Goal: Check status

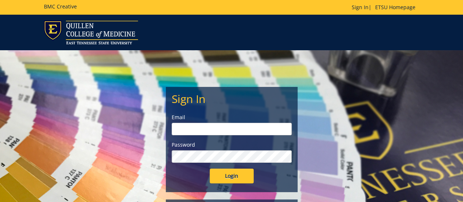
type input "[EMAIL_ADDRESS][DOMAIN_NAME]"
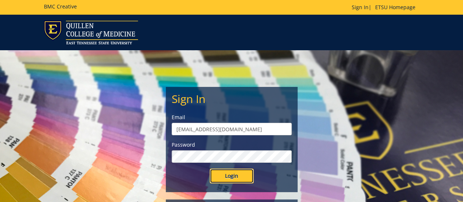
click at [244, 174] on input "Login" at bounding box center [232, 175] width 44 height 15
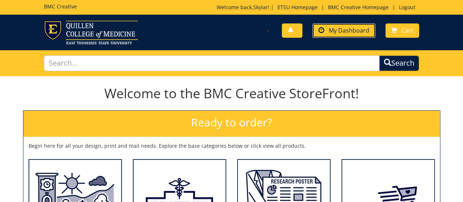
click at [348, 34] on link "My Dashboard" at bounding box center [343, 30] width 63 height 14
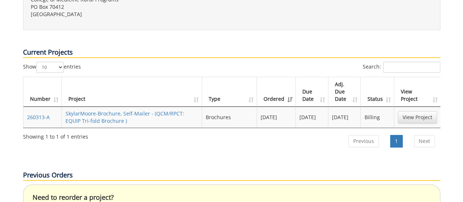
scroll to position [312, 0]
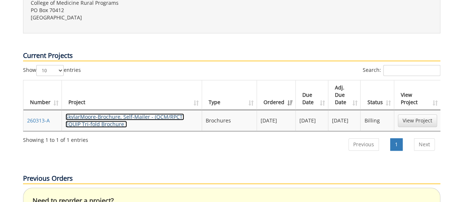
click at [86, 113] on link "SkylarMoore-Brochure, Self-Mailer - (QCM/RPCT: EQUIP Tri-fold Brochure )" at bounding box center [124, 120] width 119 height 14
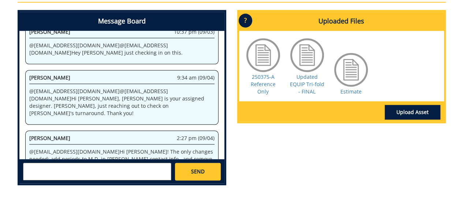
scroll to position [371, 0]
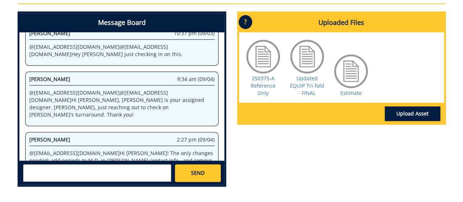
click at [148, 167] on textarea at bounding box center [97, 173] width 148 height 18
type textarea "@fair@mail.etsu.edu Update on delivery?"
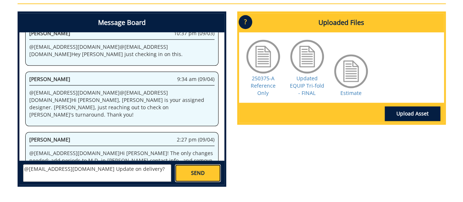
click at [213, 164] on link "SEND" at bounding box center [197, 173] width 45 height 18
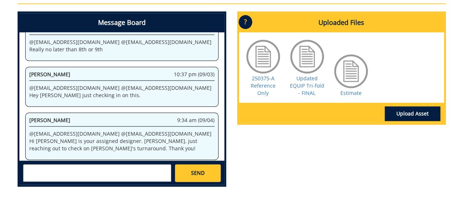
scroll to position [15458, 0]
